Goal: Task Accomplishment & Management: Use online tool/utility

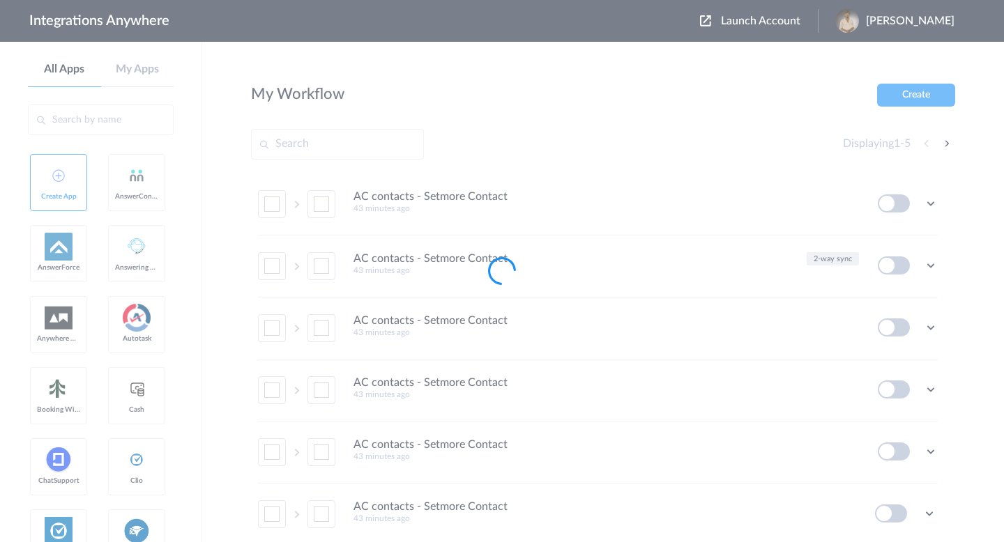
click at [718, 23] on div at bounding box center [502, 271] width 1004 height 542
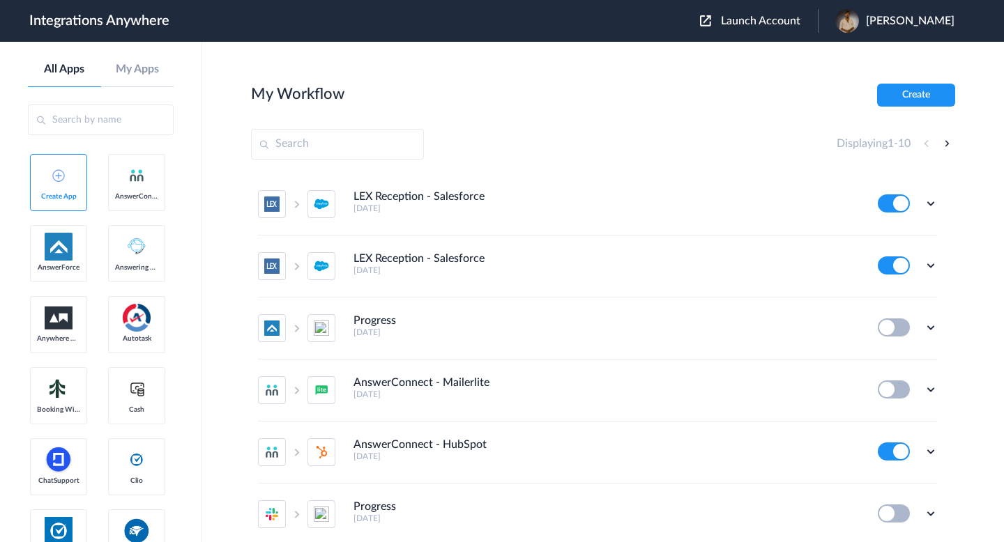
click at [700, 21] on img at bounding box center [705, 20] width 11 height 11
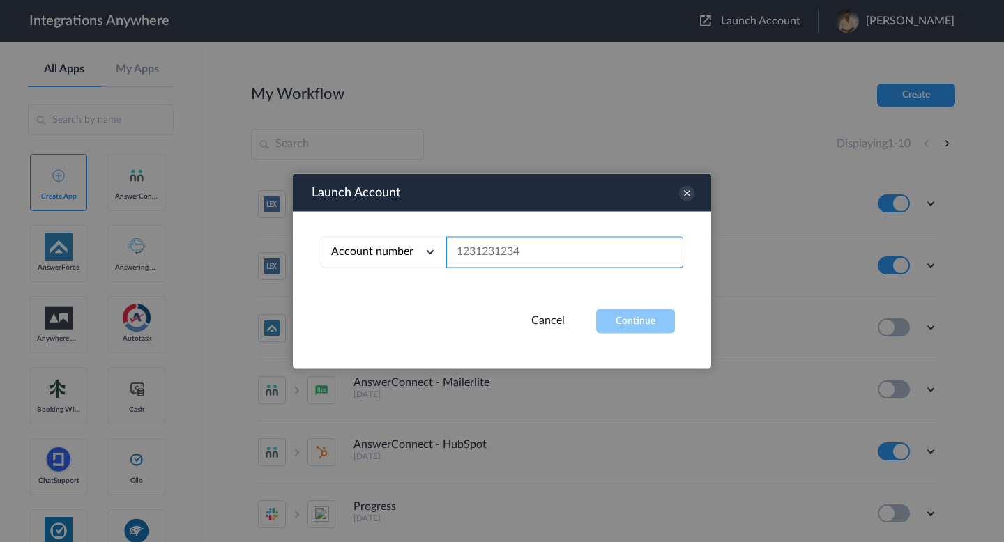
click at [455, 256] on input "text" at bounding box center [564, 252] width 237 height 31
paste input "209aa3e2-5ca0-4027-ac0d-9148614b888b"
type input "209aa3e2-5ca0-4027-ac0d-9148614b888b"
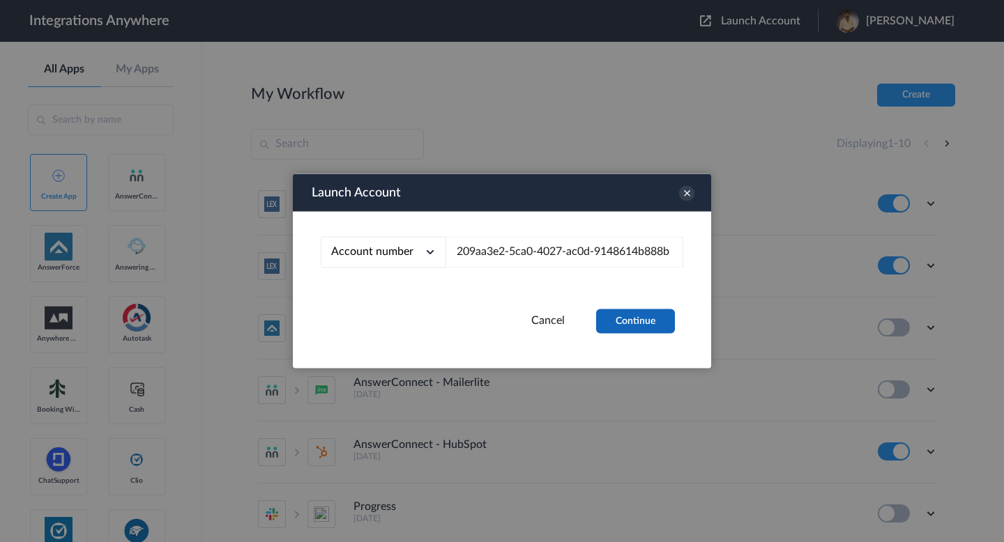
click at [651, 326] on button "Continue" at bounding box center [635, 322] width 79 height 24
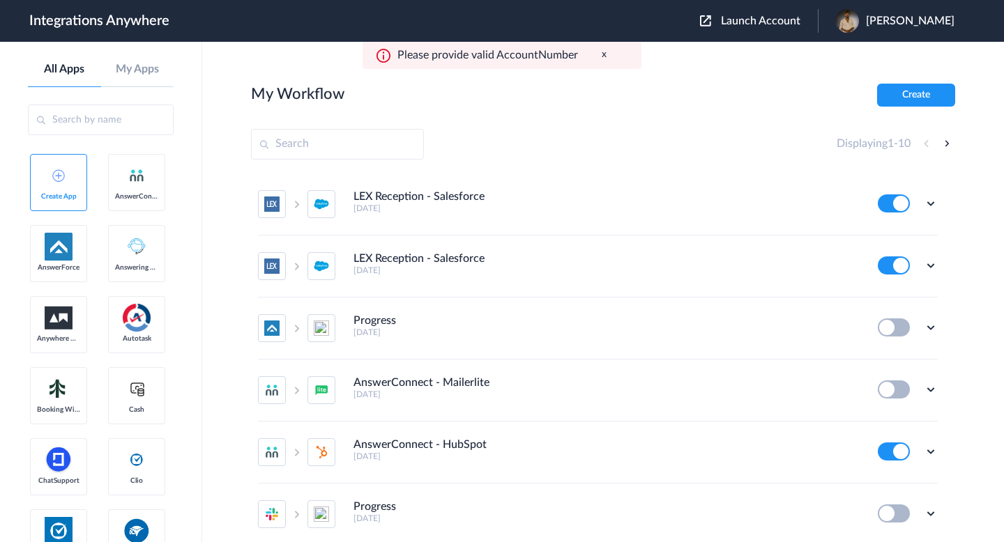
click at [727, 28] on div "Launch Account [PERSON_NAME] My Account Logout" at bounding box center [834, 21] width 268 height 24
click at [721, 24] on span "Launch Account" at bounding box center [760, 20] width 79 height 11
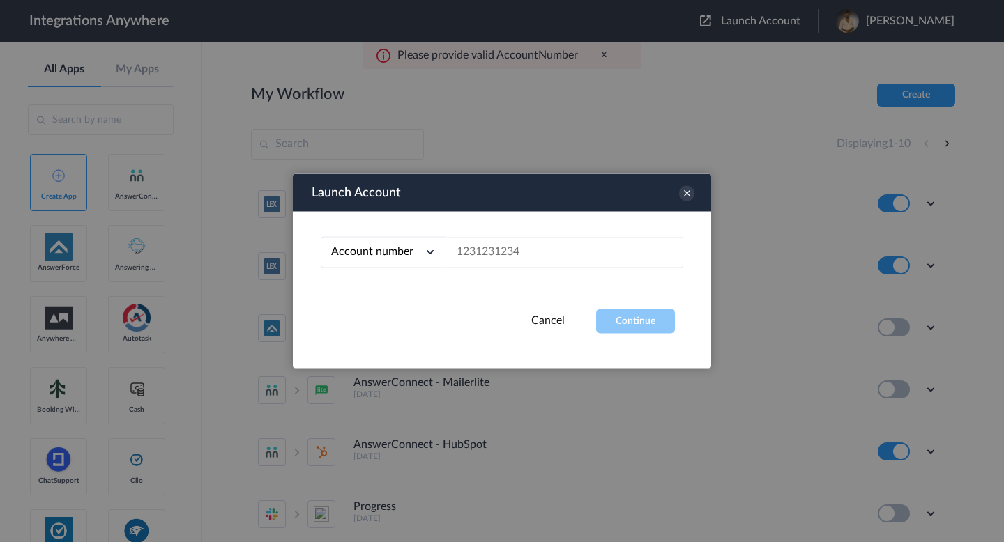
click at [391, 252] on span "Account number" at bounding box center [372, 251] width 82 height 11
click at [402, 308] on li "Email address" at bounding box center [384, 311] width 126 height 26
click at [517, 243] on input "text" at bounding box center [564, 252] width 237 height 31
paste input "209aa3e2-5ca0-4027-ac0d-9148614b888b"
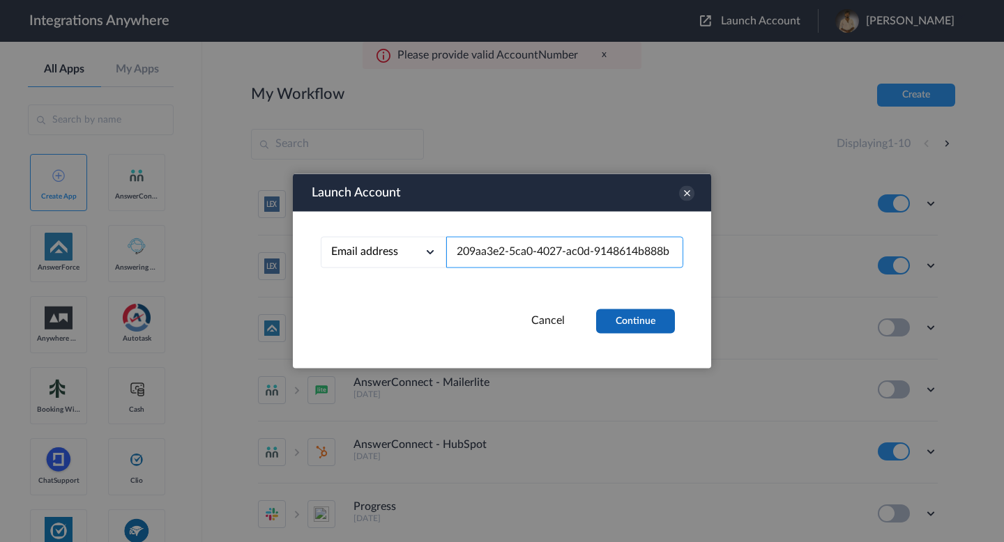
type input "209aa3e2-5ca0-4027-ac0d-9148614b888b"
click at [622, 324] on button "Continue" at bounding box center [635, 322] width 79 height 24
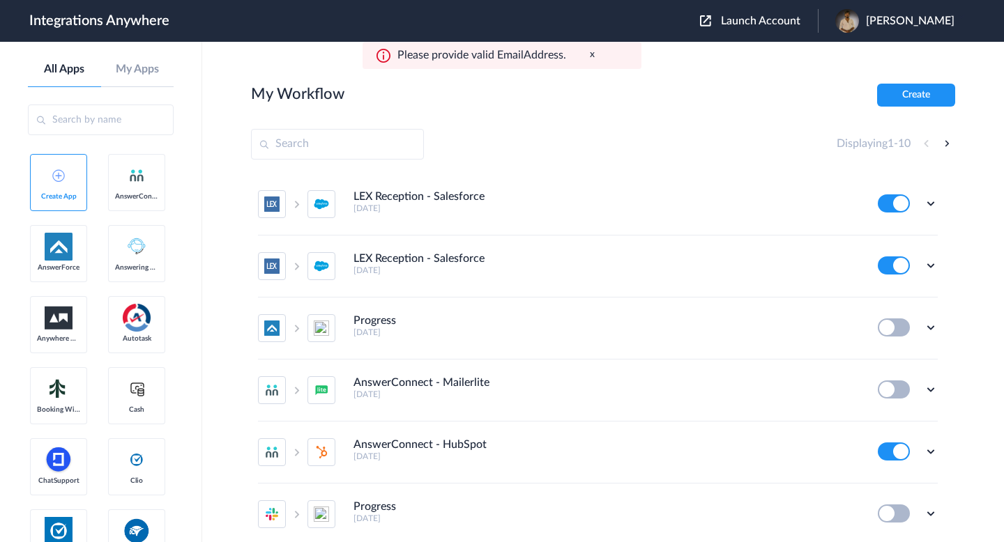
click at [727, 15] on span "Launch Account" at bounding box center [760, 20] width 79 height 11
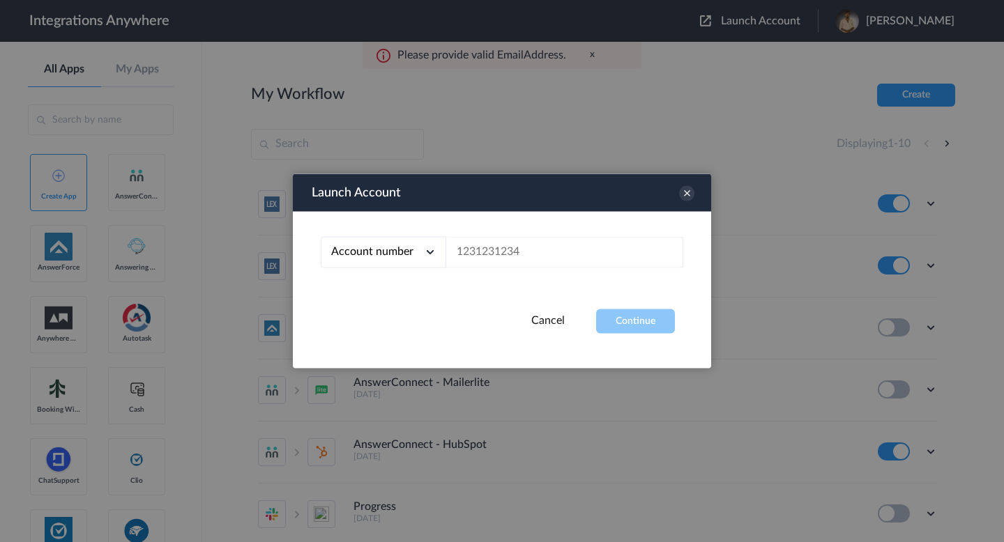
click at [436, 251] on icon at bounding box center [430, 252] width 14 height 14
click at [418, 308] on li "Email address" at bounding box center [384, 311] width 126 height 26
click at [487, 261] on input "text" at bounding box center [564, 252] width 237 height 31
paste input "51f4972f-82f3-4db4-8a54-95e16aebe2d6"
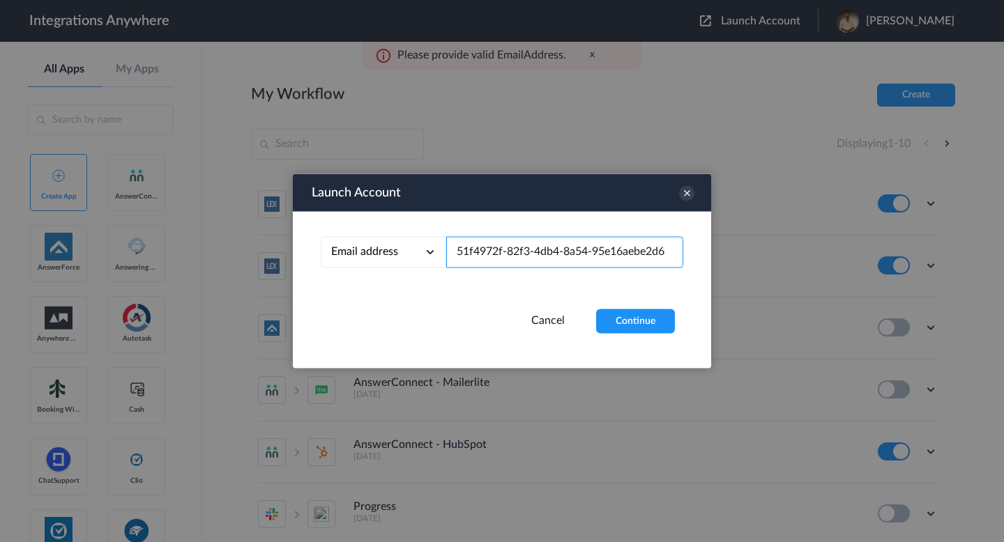
click at [526, 244] on input "51f4972f-82f3-4db4-8a54-95e16aebe2d6" at bounding box center [564, 252] width 237 height 31
paste input "[EMAIL_ADDRESS][DOMAIN_NAME]"
paste input "text"
type input "[EMAIL_ADDRESS][DOMAIN_NAME]"
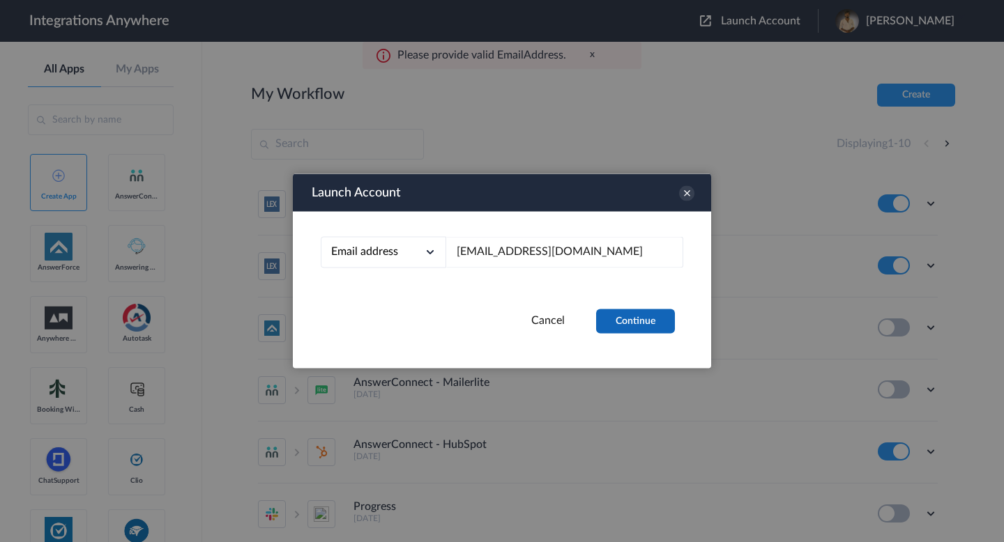
click at [623, 323] on button "Continue" at bounding box center [635, 322] width 79 height 24
